Goal: Obtain resource: Obtain resource

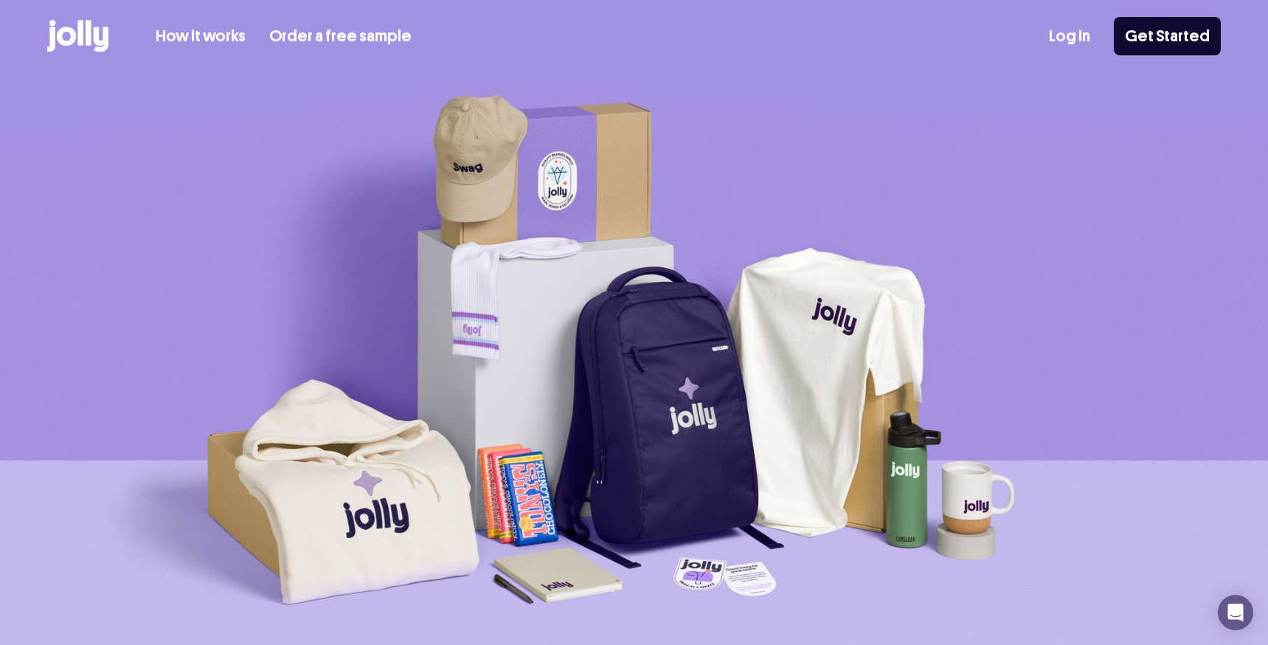
click at [179, 38] on link "How it works" at bounding box center [201, 36] width 90 height 24
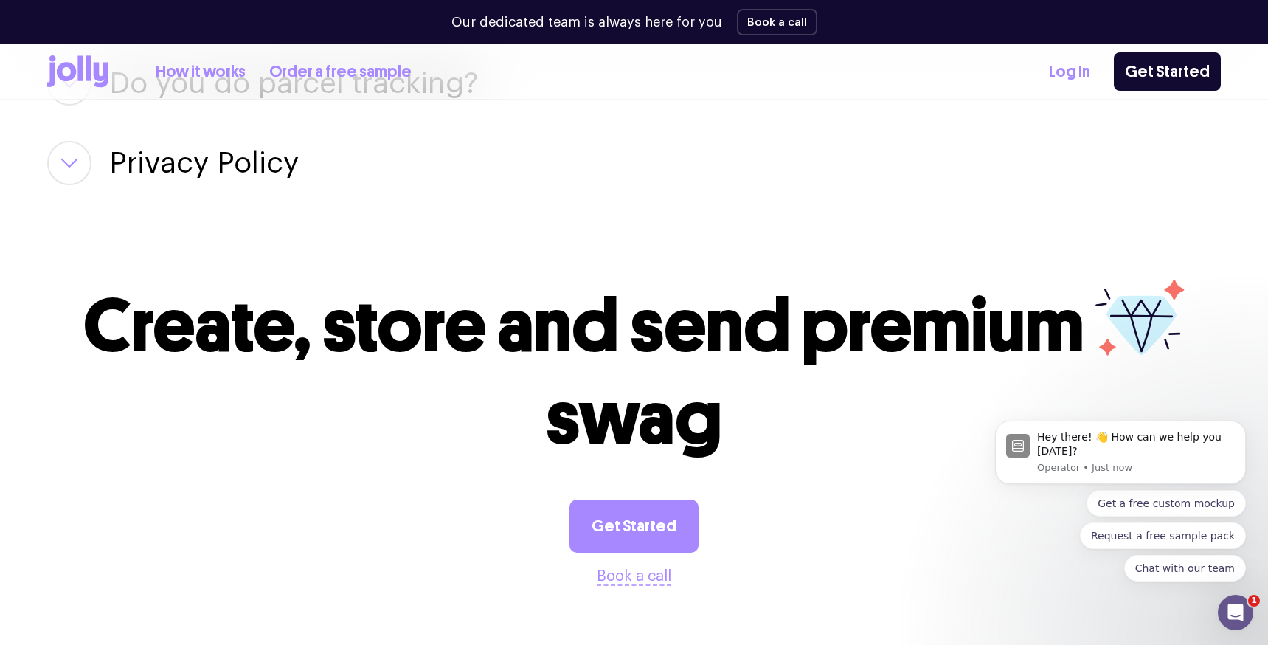
click at [305, 63] on link "Order a free sample" at bounding box center [340, 72] width 142 height 24
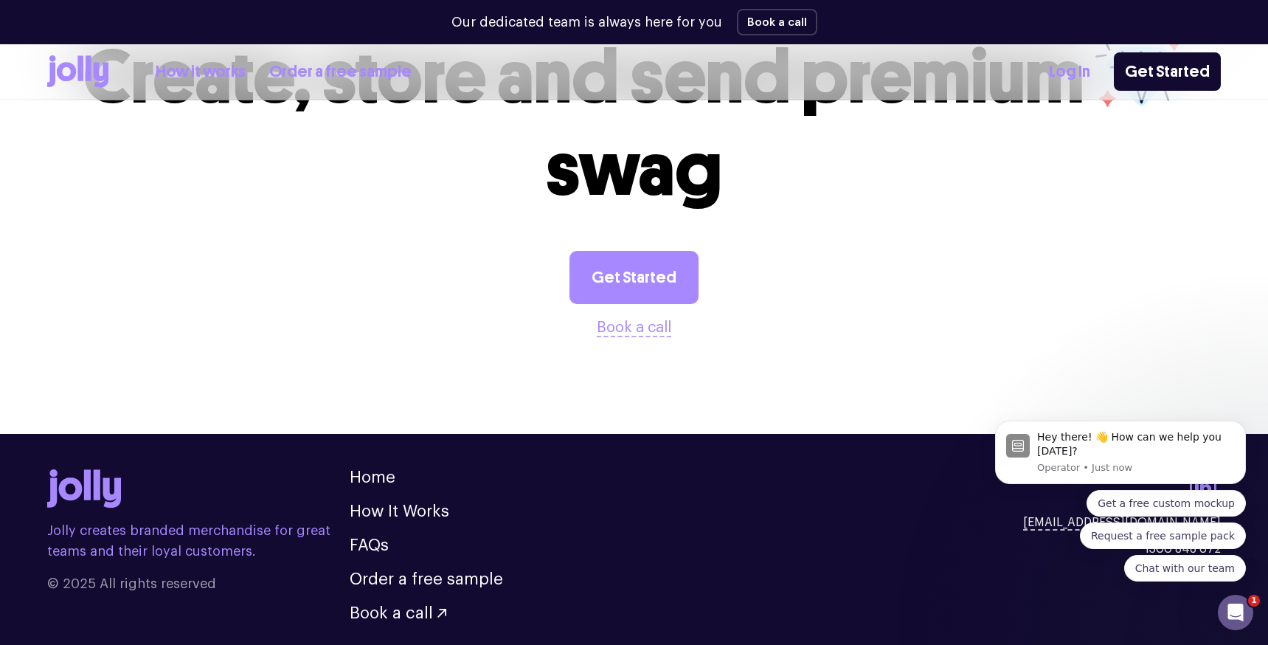
scroll to position [1676, 0]
